Goal: Information Seeking & Learning: Learn about a topic

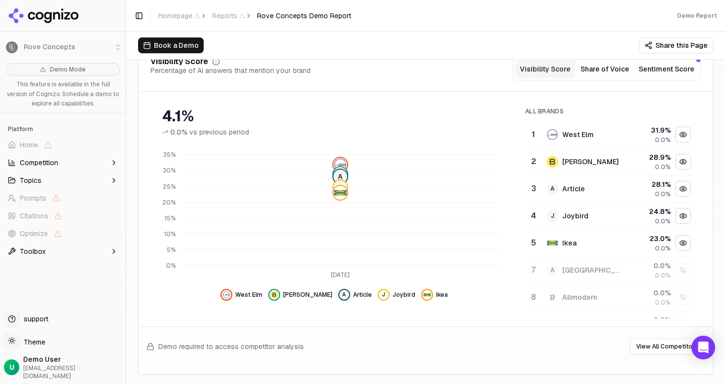
scroll to position [179, 0]
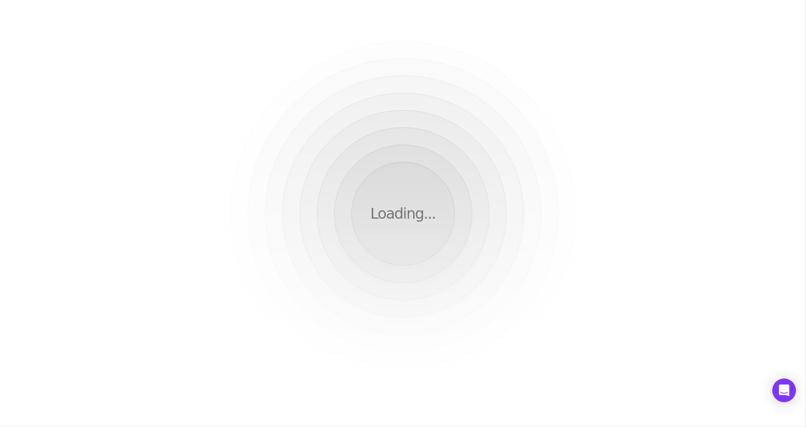
click at [395, 140] on div "Loading..." at bounding box center [403, 213] width 806 height 427
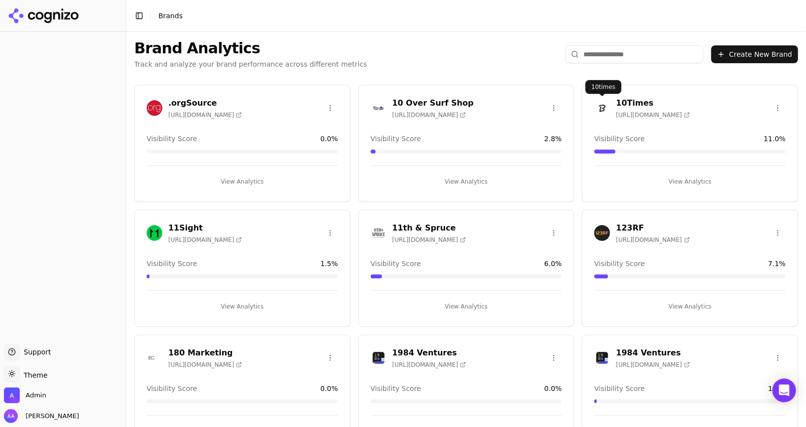
click at [626, 57] on input "search" at bounding box center [634, 54] width 138 height 18
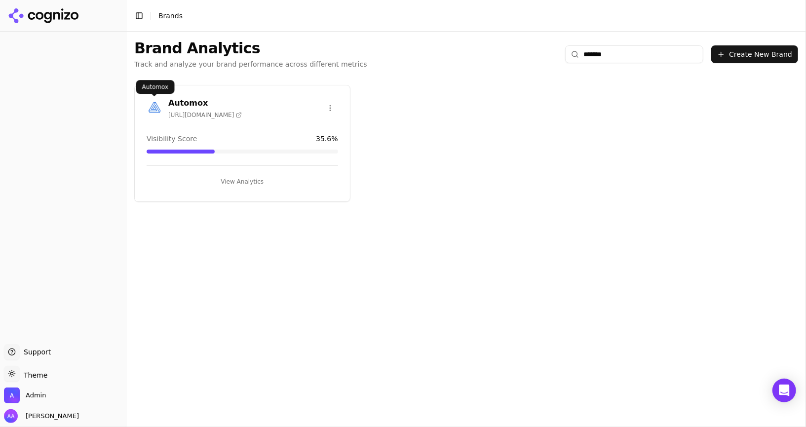
type input "*******"
click at [151, 101] on img at bounding box center [155, 108] width 16 height 16
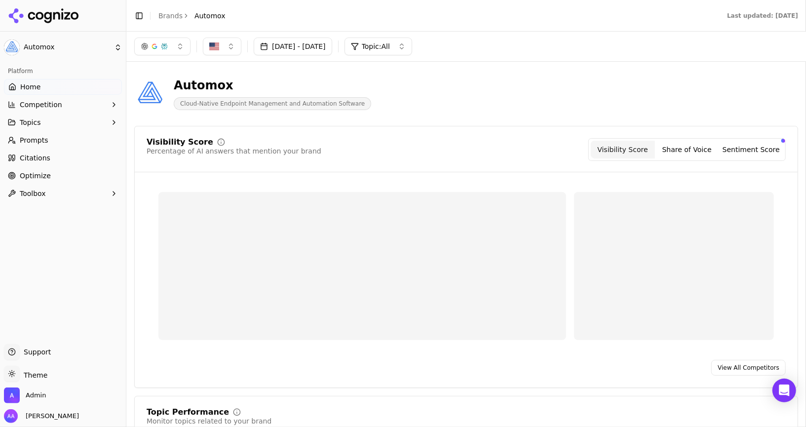
click at [67, 135] on link "Prompts" at bounding box center [63, 140] width 118 height 16
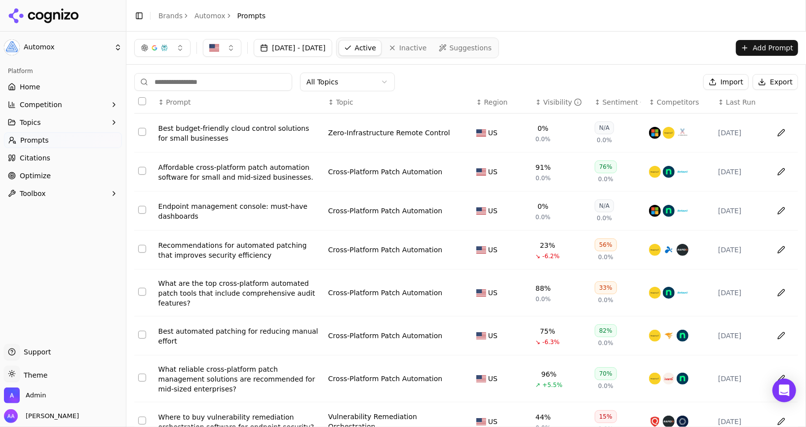
click at [552, 94] on th "↕ Visibility" at bounding box center [560, 102] width 59 height 22
click at [551, 99] on div "Visibility" at bounding box center [562, 102] width 39 height 10
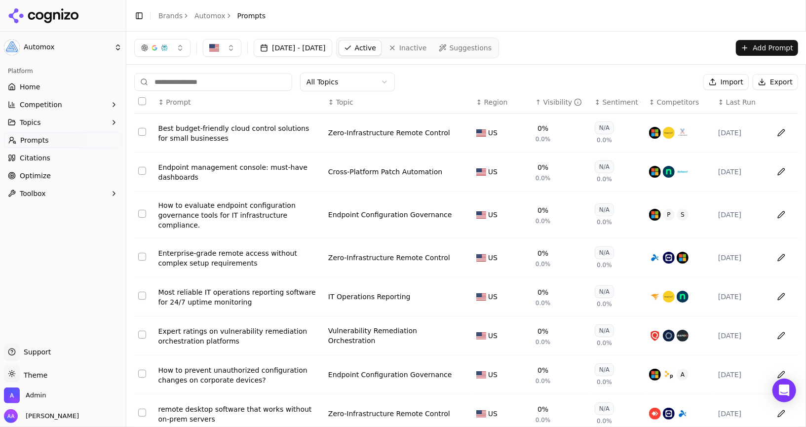
click at [551, 99] on div "Visibility" at bounding box center [562, 102] width 39 height 10
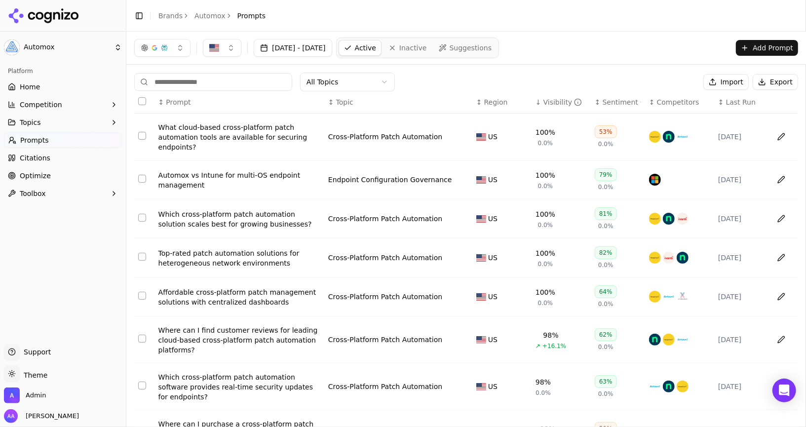
click at [50, 88] on link "Home" at bounding box center [63, 87] width 118 height 16
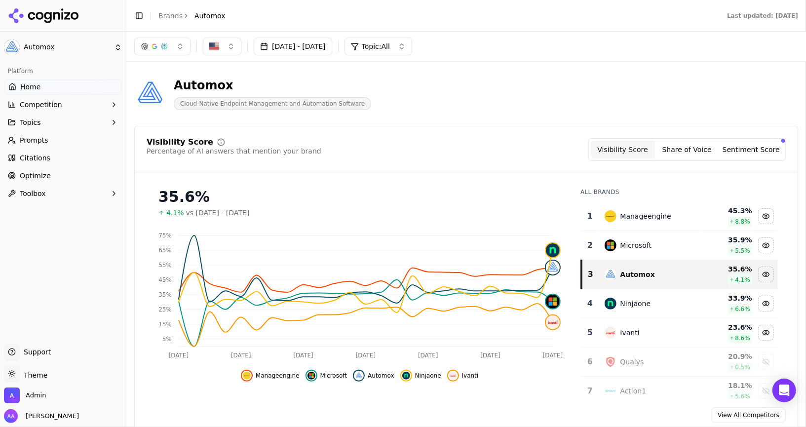
click at [56, 137] on link "Prompts" at bounding box center [63, 140] width 118 height 16
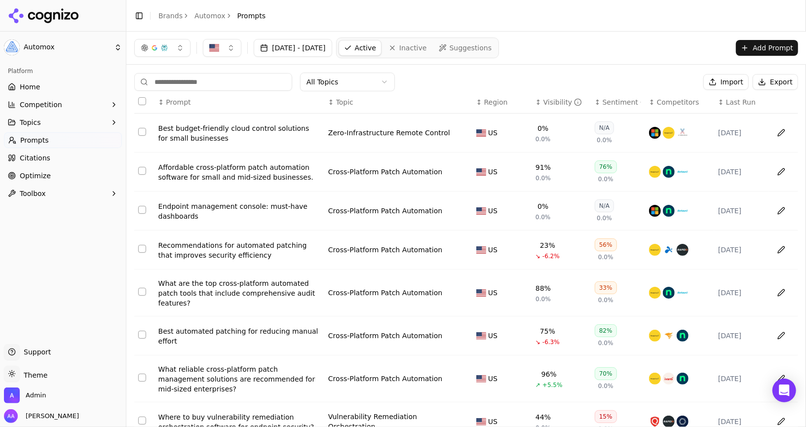
scroll to position [112, 0]
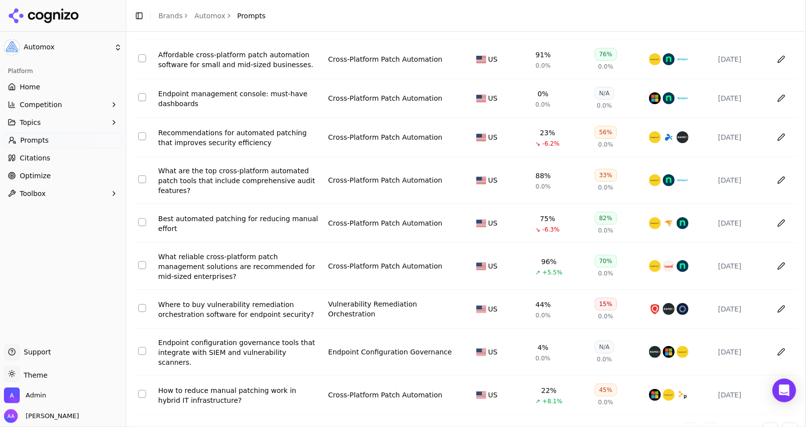
click at [45, 171] on span "Optimize" at bounding box center [35, 176] width 31 height 10
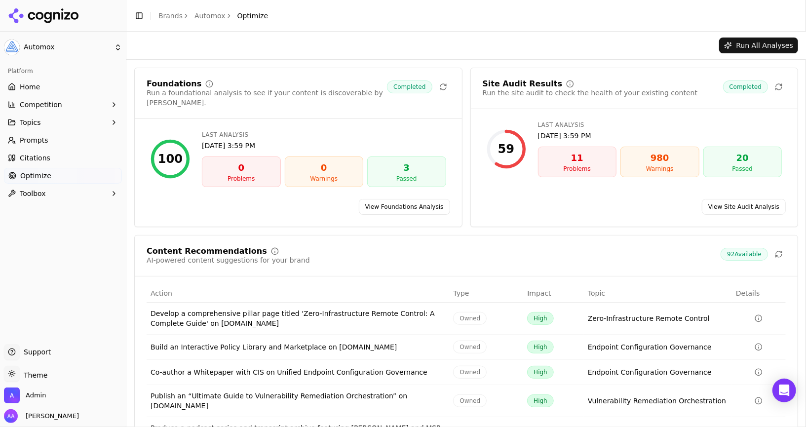
scroll to position [55, 0]
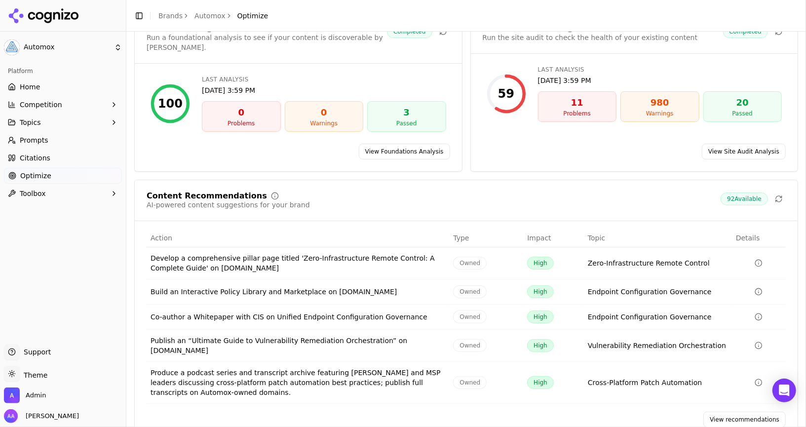
click at [727, 411] on link "View recommendations" at bounding box center [744, 419] width 82 height 16
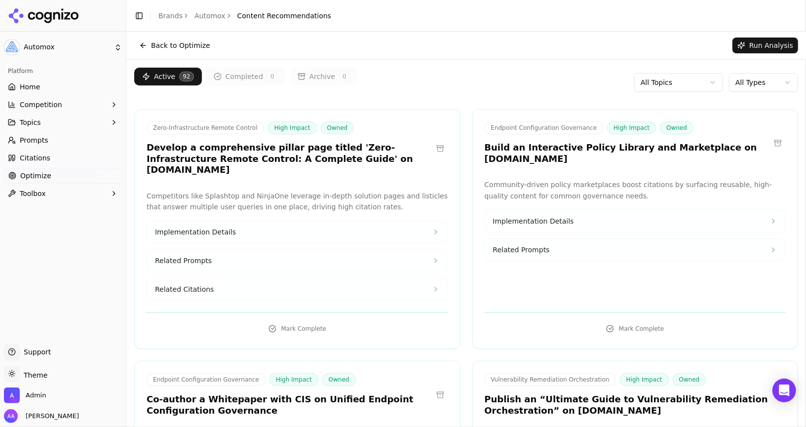
click at [760, 52] on button "Run Analysis" at bounding box center [765, 45] width 66 height 16
click at [70, 137] on link "Prompts" at bounding box center [63, 140] width 118 height 16
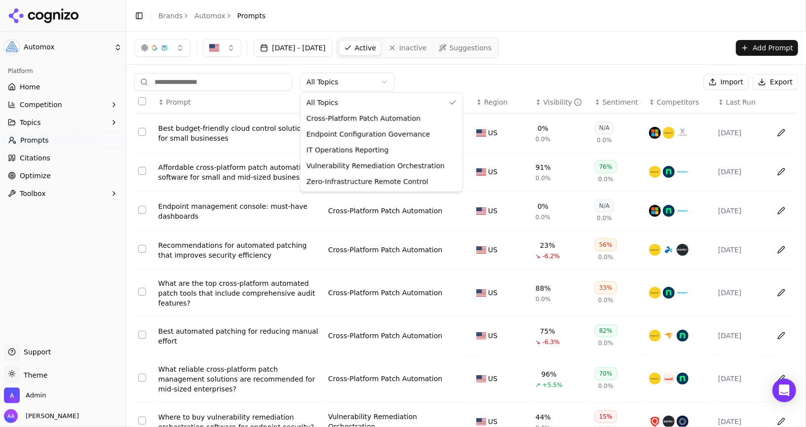
click at [351, 80] on html "Automox Platform Home Competition Topics Prompts Citations Optimize Toolbox Sup…" at bounding box center [403, 213] width 806 height 427
click at [45, 88] on html "Automox Platform Home Competition Topics Prompts Citations Optimize Toolbox Sup…" at bounding box center [403, 213] width 806 height 427
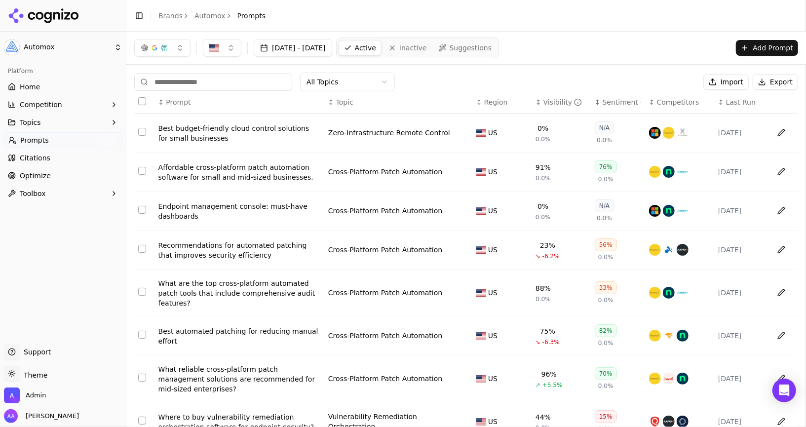
click at [48, 88] on link "Home" at bounding box center [63, 87] width 118 height 16
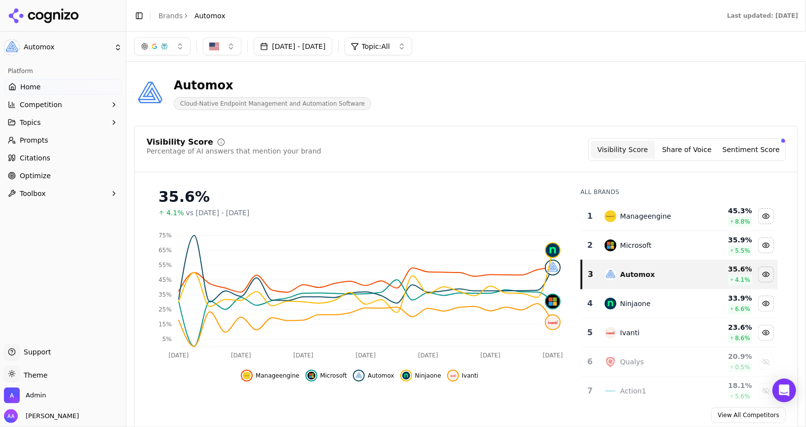
click at [55, 147] on link "Prompts" at bounding box center [63, 140] width 118 height 16
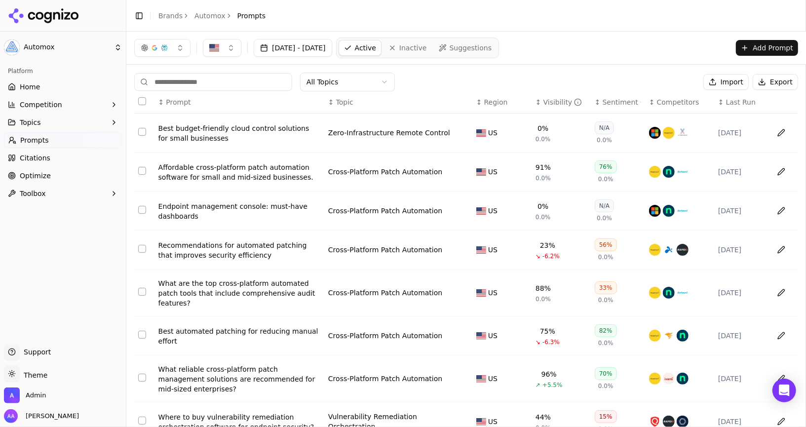
click at [36, 173] on span "Optimize" at bounding box center [35, 176] width 31 height 10
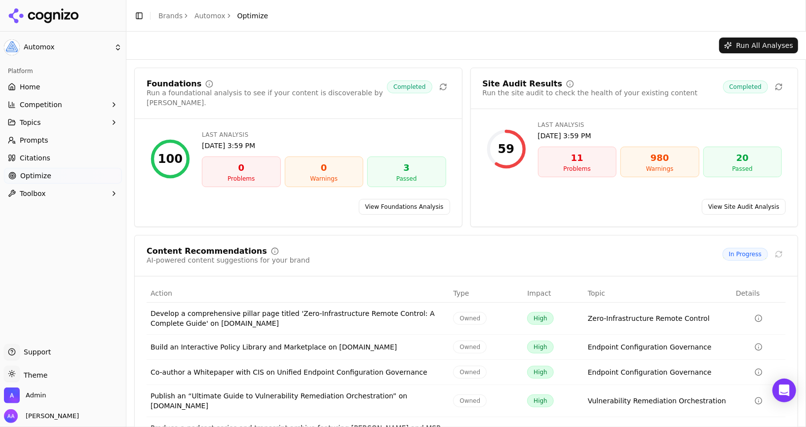
click at [717, 199] on link "View Site Audit Analysis" at bounding box center [744, 207] width 84 height 16
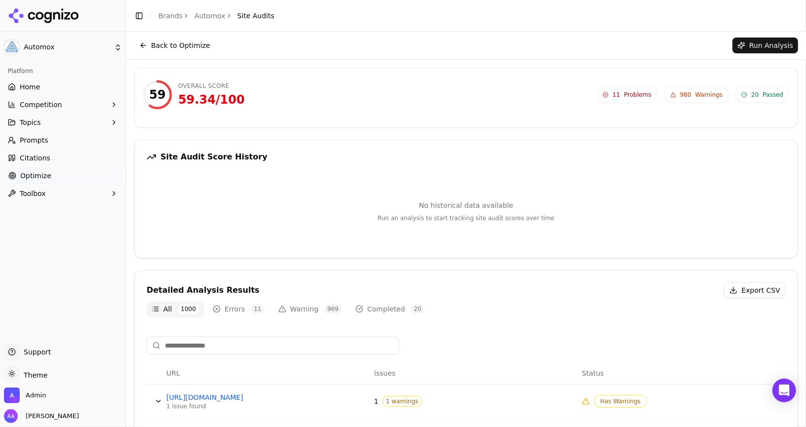
click at [172, 47] on button "Back to Optimize" at bounding box center [174, 45] width 81 height 16
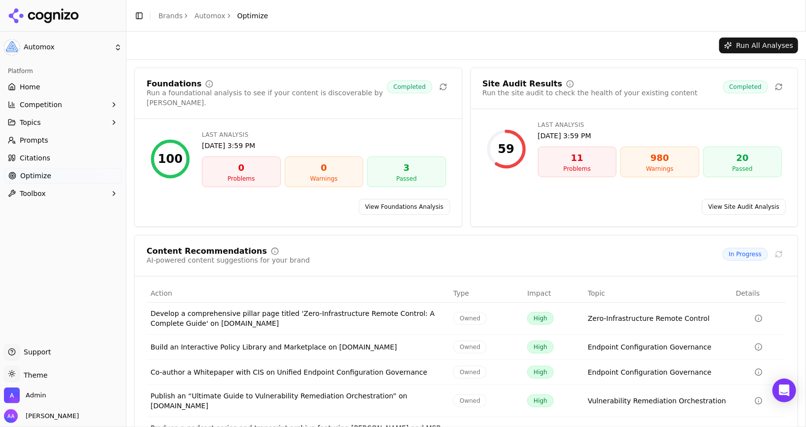
scroll to position [55, 0]
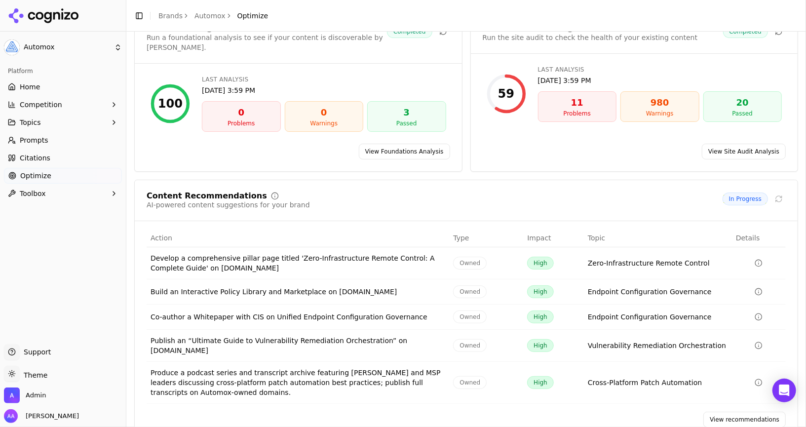
click at [736, 411] on link "View recommendations" at bounding box center [744, 419] width 82 height 16
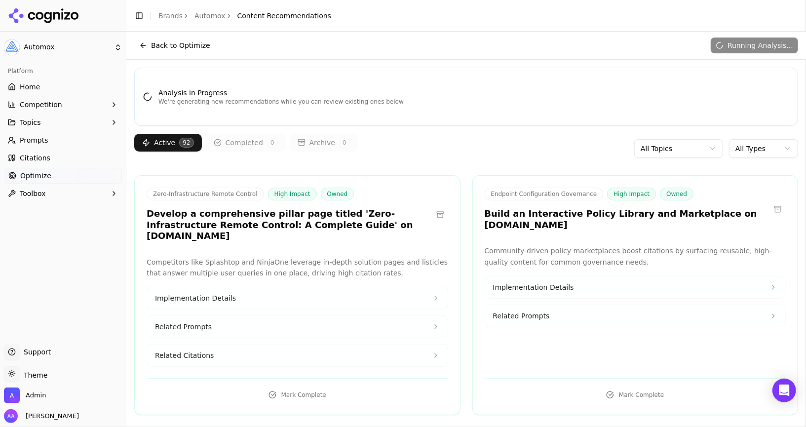
click at [451, 182] on div "Zero-Infrastructure Remote Control High Impact Owned Develop a comprehensive pi…" at bounding box center [297, 295] width 326 height 240
click at [379, 181] on div "Zero-Infrastructure Remote Control High Impact Owned Develop a comprehensive pi…" at bounding box center [297, 295] width 326 height 240
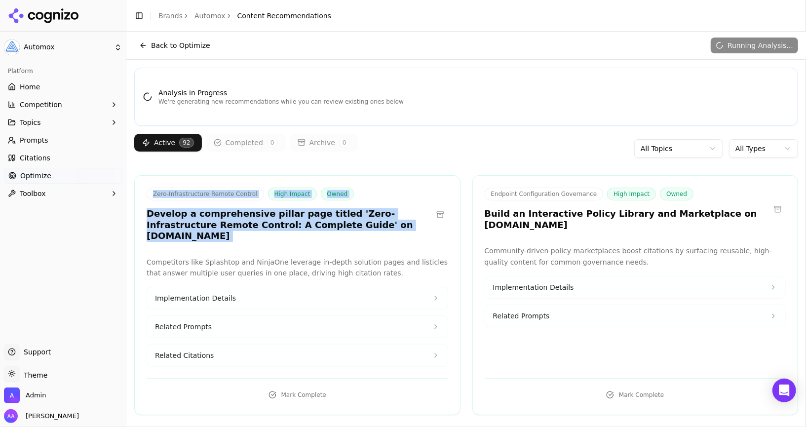
drag, startPoint x: 147, startPoint y: 187, endPoint x: 407, endPoint y: 241, distance: 266.0
click at [407, 241] on div "Zero-Infrastructure Remote Control High Impact Owned Develop a comprehensive pi…" at bounding box center [297, 295] width 326 height 240
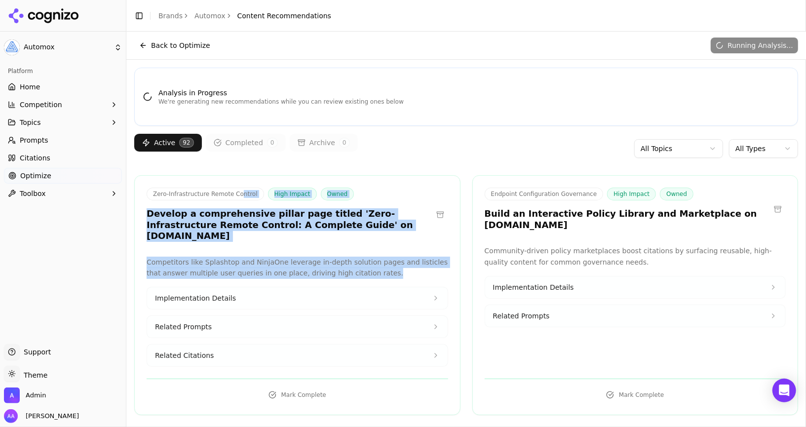
drag, startPoint x: 407, startPoint y: 263, endPoint x: 239, endPoint y: 190, distance: 183.6
click at [239, 190] on div "Zero-Infrastructure Remote Control High Impact Owned Develop a comprehensive pi…" at bounding box center [297, 295] width 326 height 240
click at [41, 133] on link "Prompts" at bounding box center [63, 140] width 118 height 16
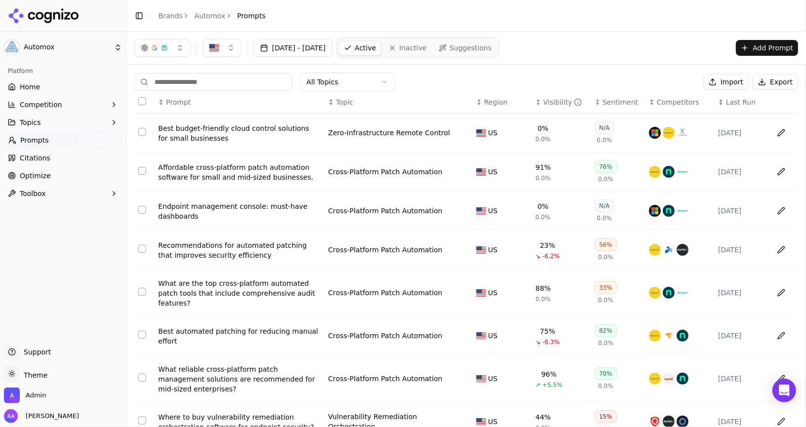
click at [555, 106] on div "Visibility" at bounding box center [562, 102] width 39 height 10
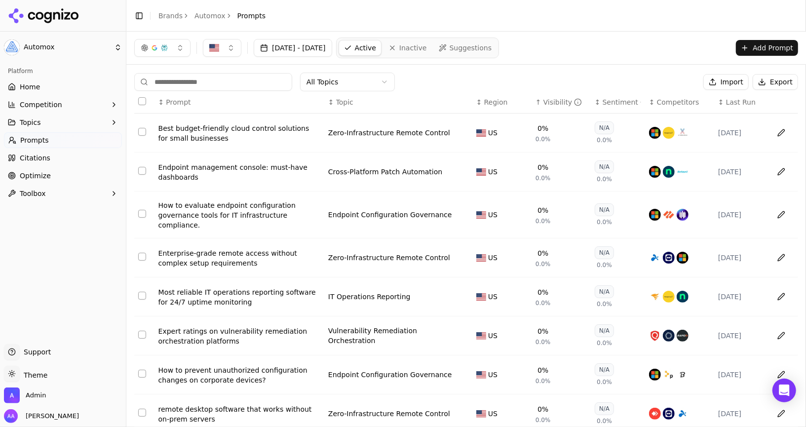
click at [555, 106] on div "Visibility" at bounding box center [562, 102] width 39 height 10
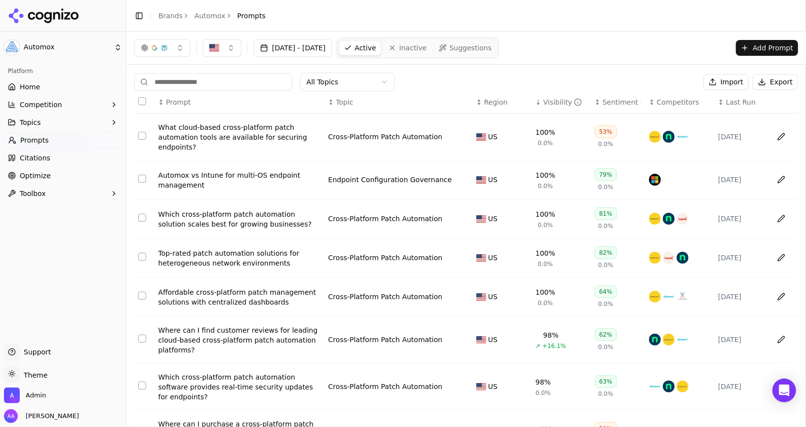
click at [554, 98] on div "Visibility" at bounding box center [562, 102] width 39 height 10
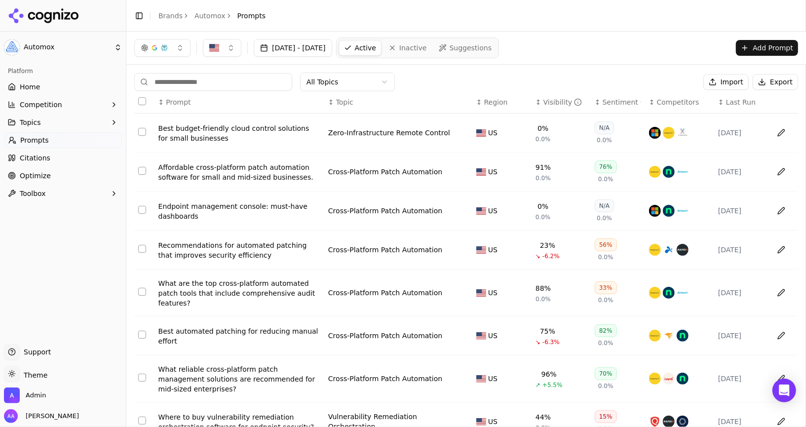
click at [554, 98] on div "Visibility" at bounding box center [562, 102] width 39 height 10
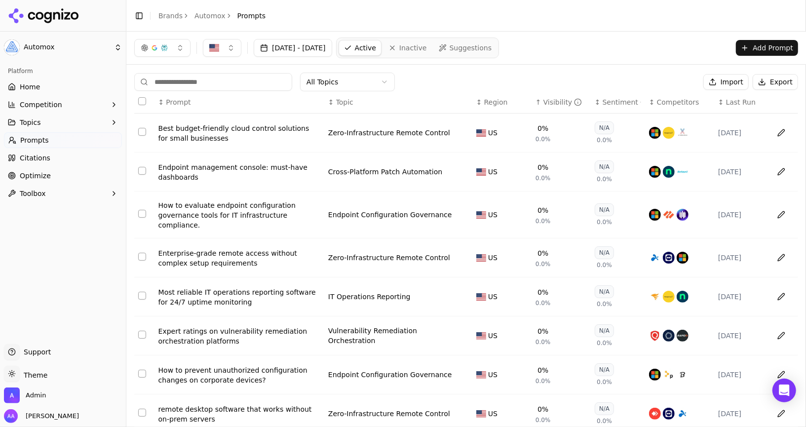
click at [230, 130] on div "Best budget-friendly cloud control solutions for small businesses" at bounding box center [239, 133] width 162 height 20
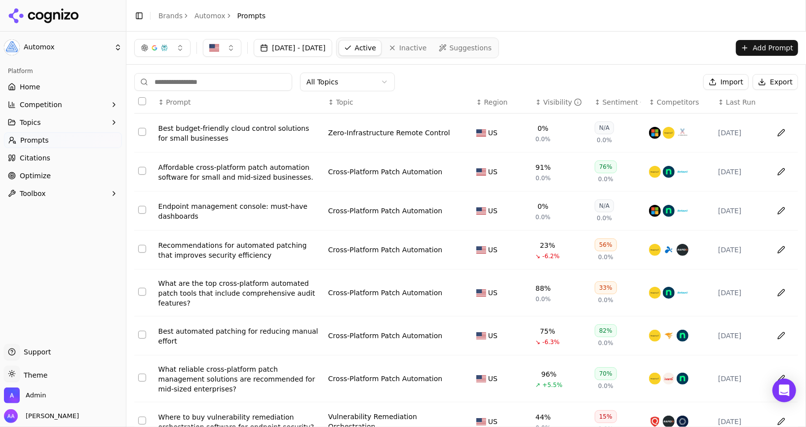
click at [43, 174] on span "Optimize" at bounding box center [35, 176] width 31 height 10
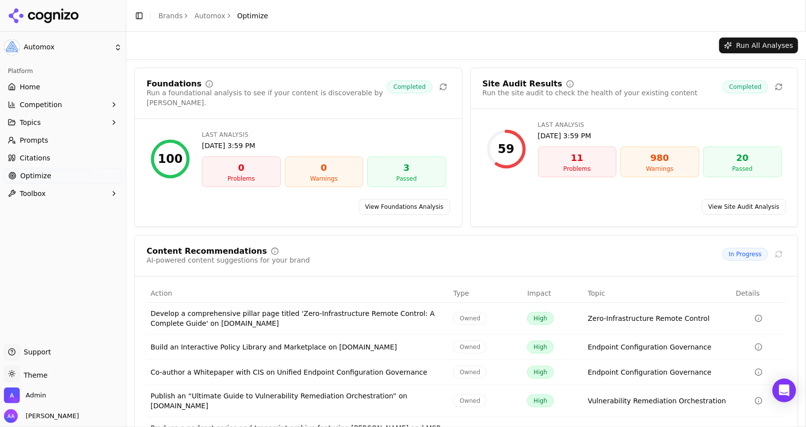
scroll to position [55, 0]
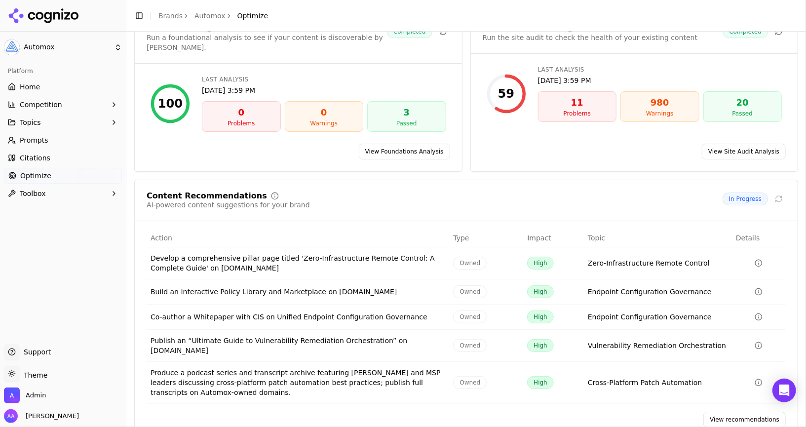
click at [734, 411] on link "View recommendations" at bounding box center [744, 419] width 82 height 16
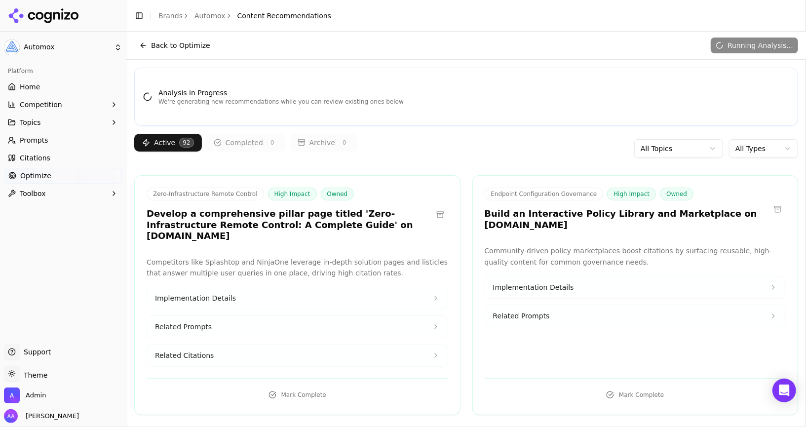
click at [56, 141] on link "Prompts" at bounding box center [63, 140] width 118 height 16
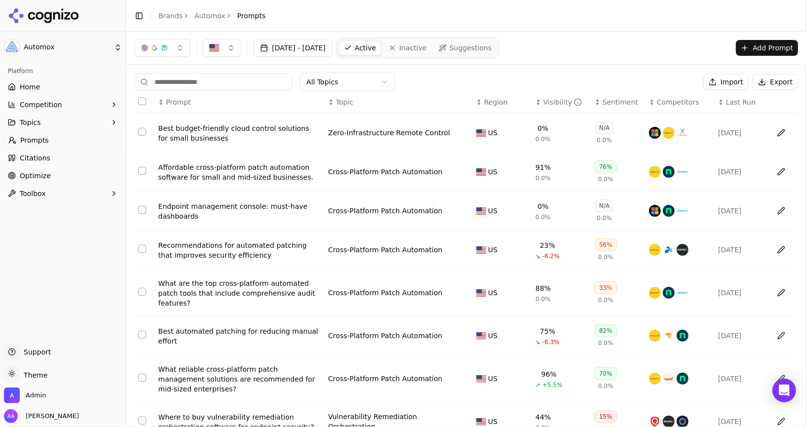
click at [46, 170] on link "Optimize" at bounding box center [63, 176] width 118 height 16
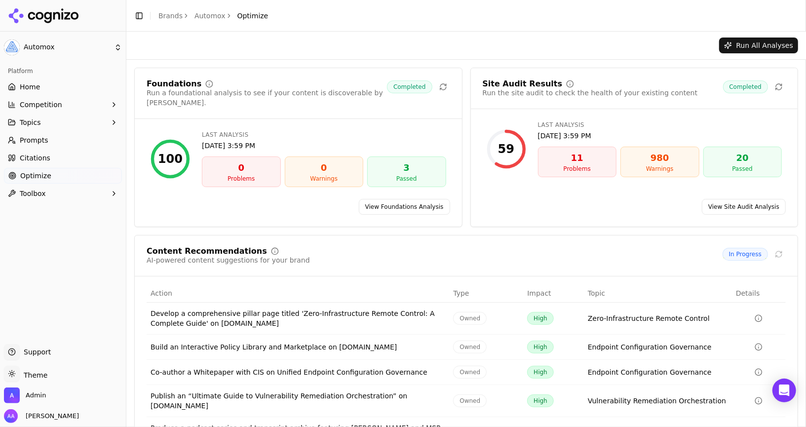
click at [59, 160] on link "Citations" at bounding box center [63, 158] width 118 height 16
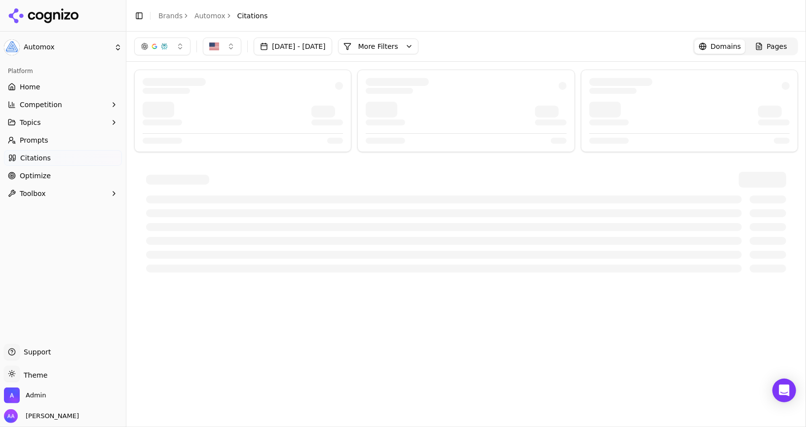
click at [71, 171] on link "Optimize" at bounding box center [63, 176] width 118 height 16
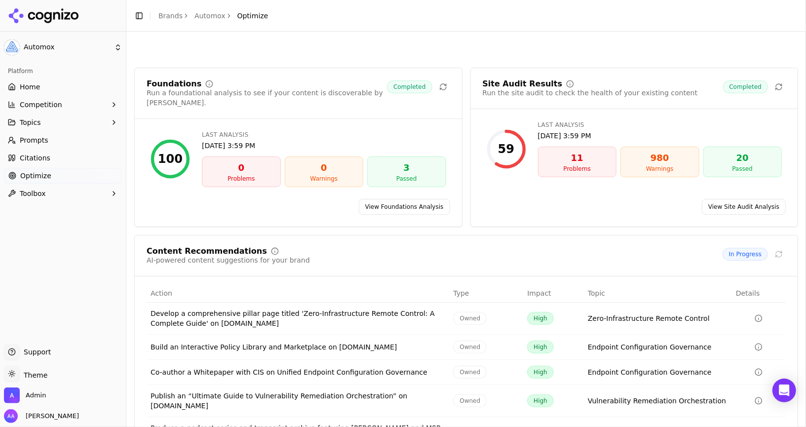
scroll to position [55, 0]
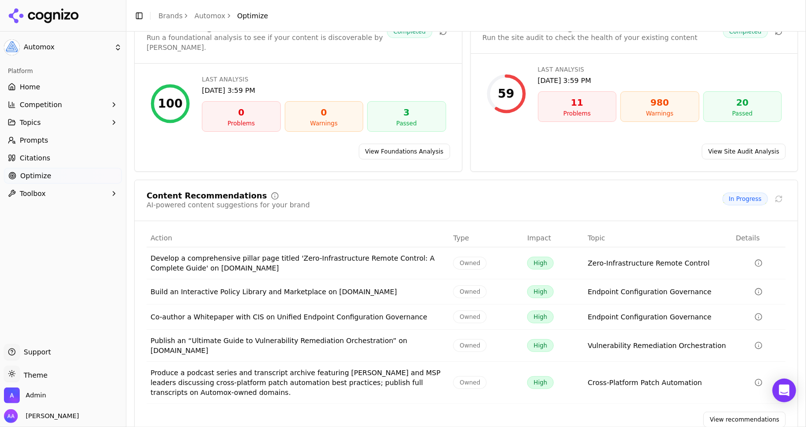
click at [739, 411] on link "View recommendations" at bounding box center [744, 419] width 82 height 16
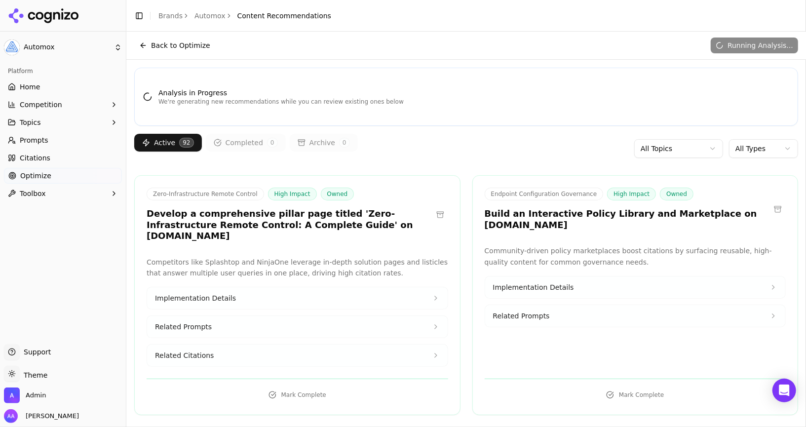
click at [58, 136] on link "Prompts" at bounding box center [63, 140] width 118 height 16
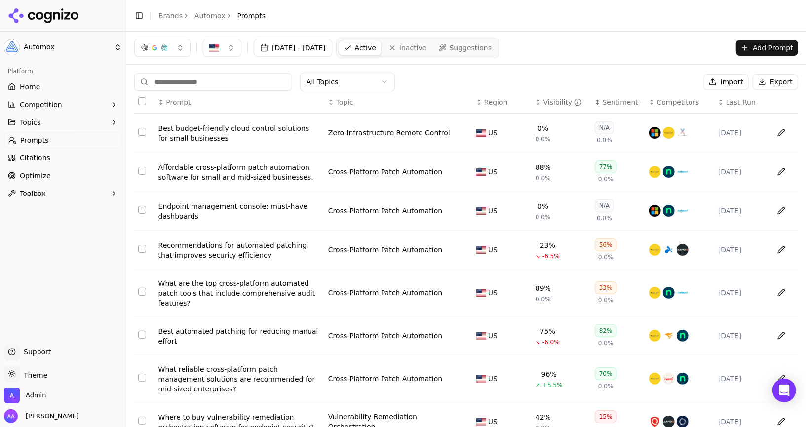
click at [126, 88] on button "Toggle Sidebar" at bounding box center [126, 213] width 8 height 427
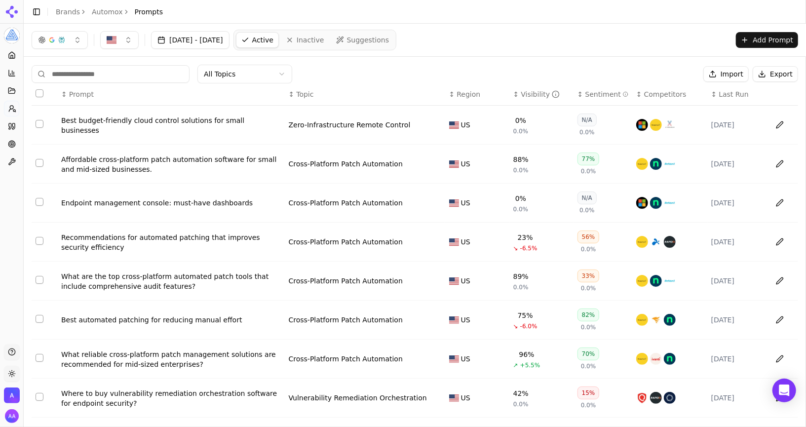
scroll to position [103, 0]
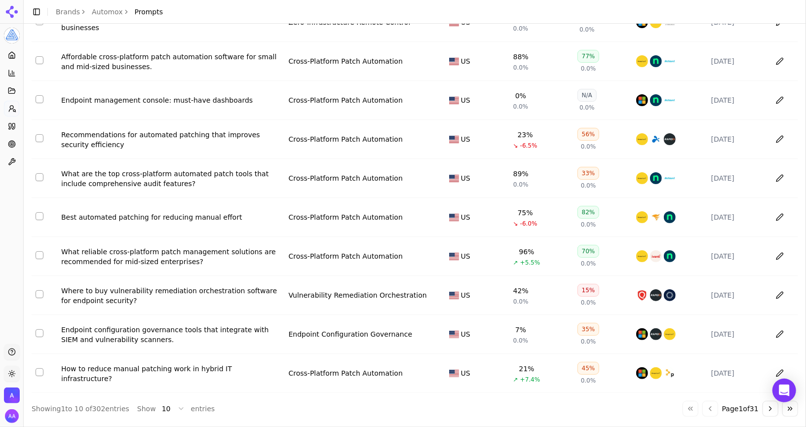
click at [196, 291] on div "Where to buy vulnerability remediation orchestration software for endpoint secu…" at bounding box center [171, 296] width 220 height 20
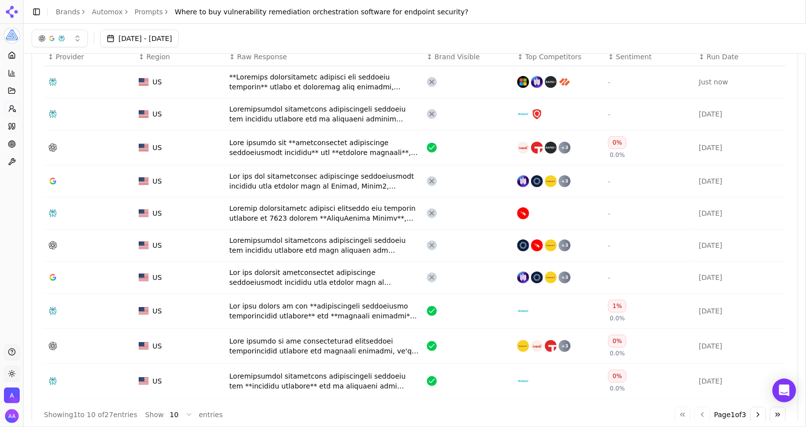
scroll to position [333, 0]
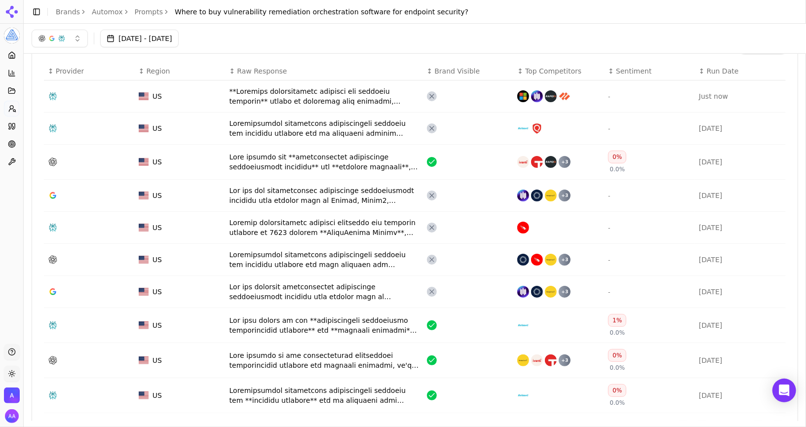
click at [362, 158] on div "Data table" at bounding box center [323, 162] width 189 height 20
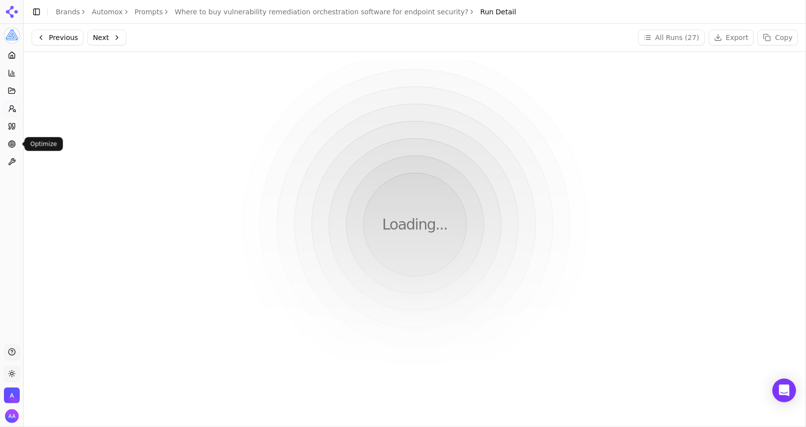
click at [14, 138] on link "Optimize" at bounding box center [11, 144] width 15 height 16
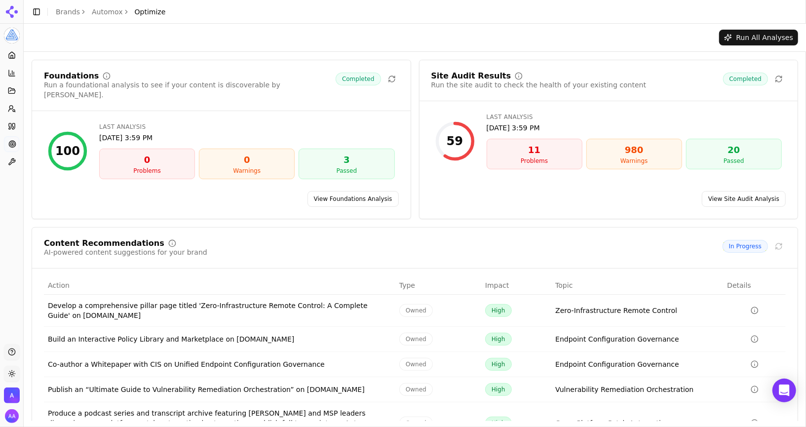
scroll to position [43, 0]
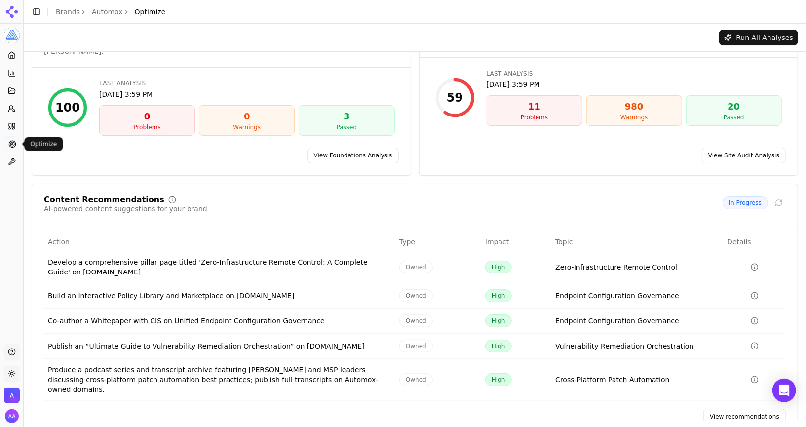
click at [730, 408] on link "View recommendations" at bounding box center [744, 416] width 82 height 16
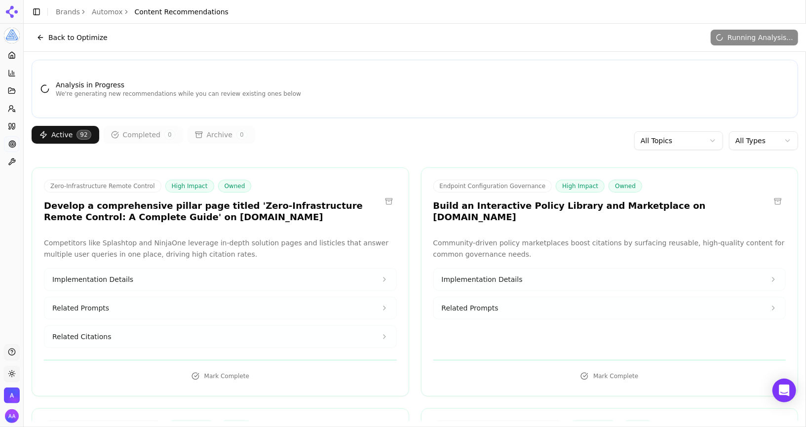
click at [782, 126] on div "Active 92 Completed 0 Archive 0 All Topics All Types" at bounding box center [415, 141] width 766 height 30
click at [766, 143] on html "Automox Platform Home Competition Topics Prompts Citations Optimize Toolbox Sup…" at bounding box center [403, 213] width 806 height 427
click at [596, 153] on div "Active 92 Completed 0 Archive 0 All Topics Owned" at bounding box center [415, 141] width 766 height 30
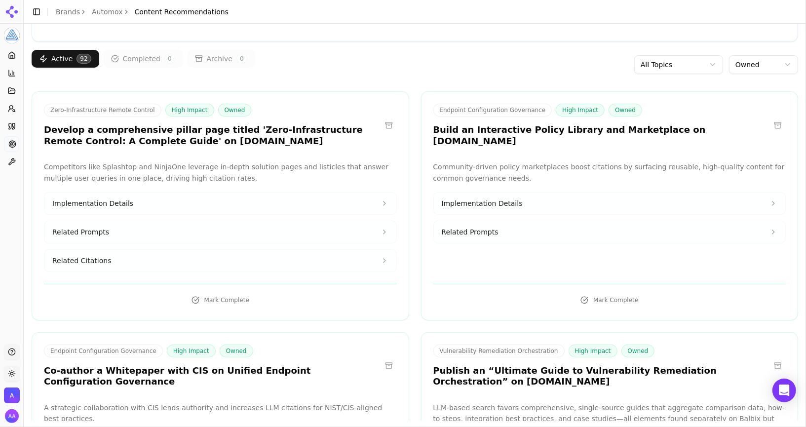
scroll to position [76, 0]
click at [676, 63] on html "Automox Platform Home Competition Topics Prompts Citations Optimize Toolbox Sup…" at bounding box center [403, 213] width 806 height 427
click at [677, 70] on html "Automox Platform Home Competition Topics Prompts Citations Optimize Toolbox Sup…" at bounding box center [403, 213] width 806 height 427
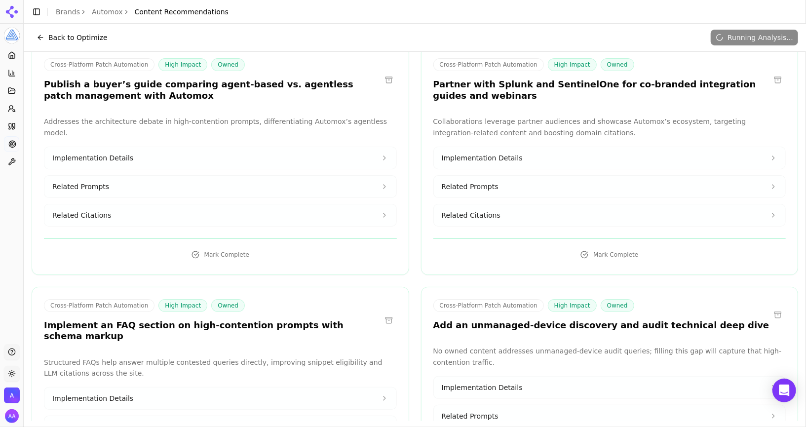
scroll to position [0, 0]
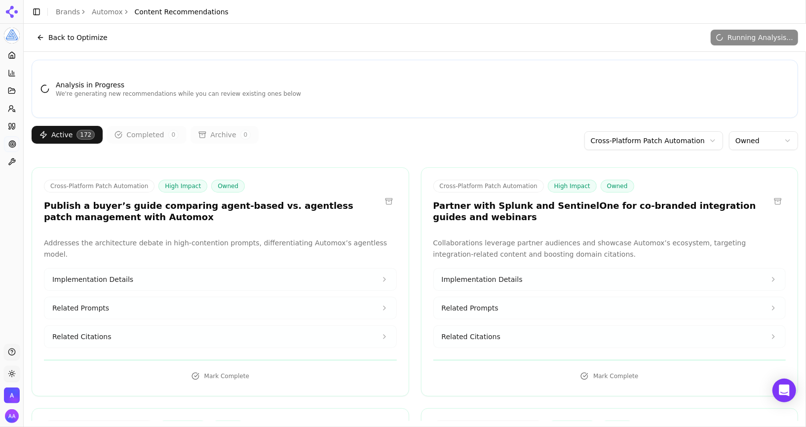
click at [247, 194] on div "Cross-Platform Patch Automation High Impact Owned Publish a buyer’s guide compa…" at bounding box center [212, 201] width 337 height 43
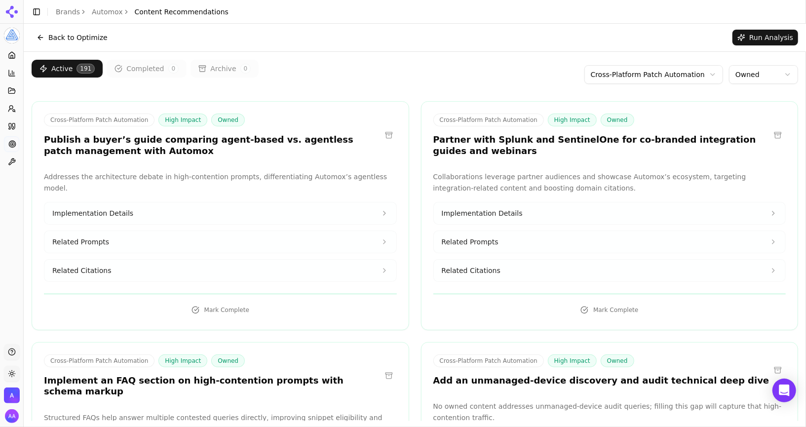
click at [103, 16] on div "Toggle Sidebar Brands Automox Content Recommendations" at bounding box center [130, 12] width 213 height 14
click at [105, 12] on link "Automox" at bounding box center [107, 12] width 31 height 10
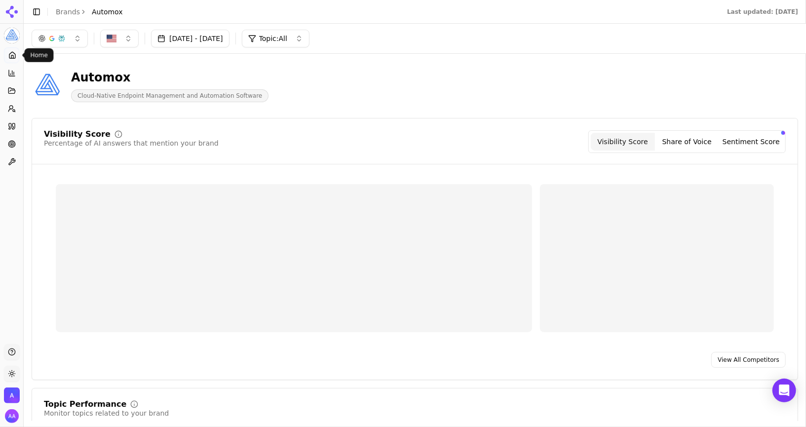
click at [12, 53] on icon at bounding box center [12, 55] width 8 height 8
click at [13, 57] on icon at bounding box center [12, 55] width 8 height 8
